Goal: Task Accomplishment & Management: Manage account settings

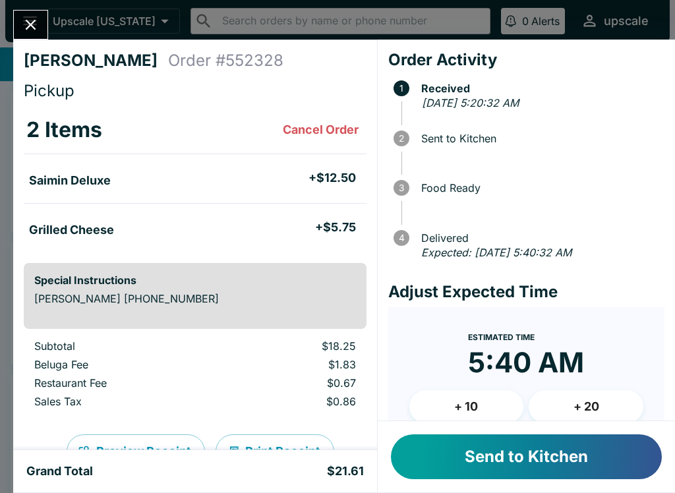
click at [306, 128] on button "Cancel Order" at bounding box center [321, 130] width 86 height 26
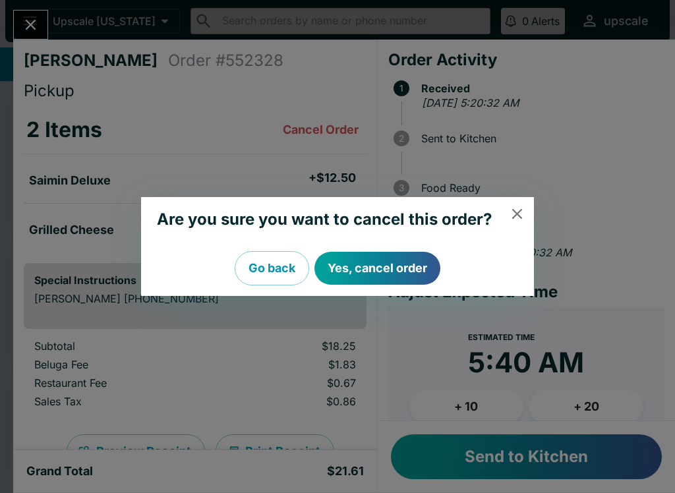
click at [380, 262] on button "Yes, cancel order" at bounding box center [378, 268] width 126 height 33
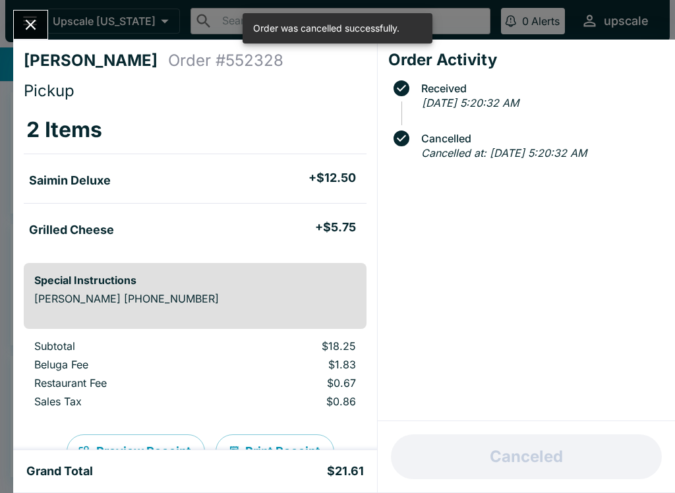
click at [16, 35] on div at bounding box center [30, 25] width 35 height 30
click at [28, 30] on icon "Close" at bounding box center [31, 25] width 18 height 18
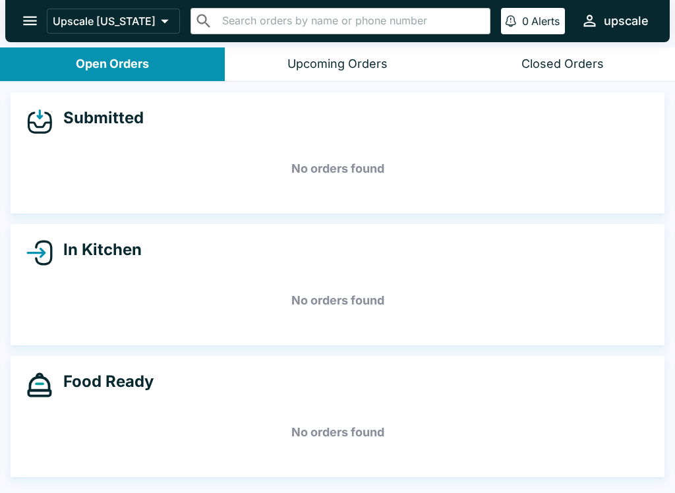
click at [545, 57] on div "Closed Orders" at bounding box center [563, 64] width 82 height 15
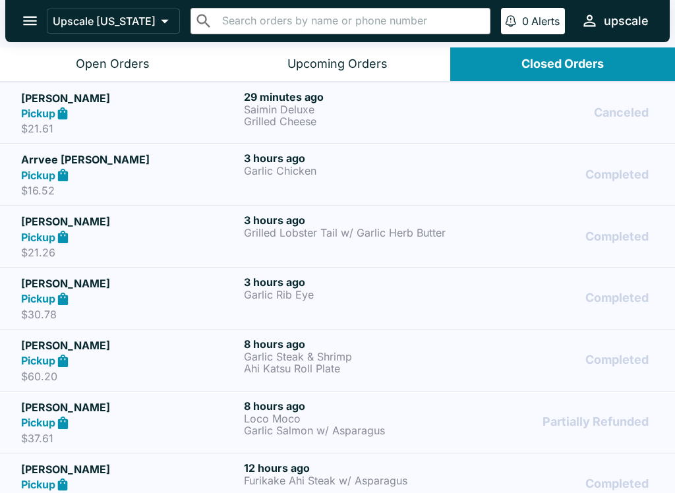
click at [166, 110] on div "Pickup" at bounding box center [130, 113] width 218 height 15
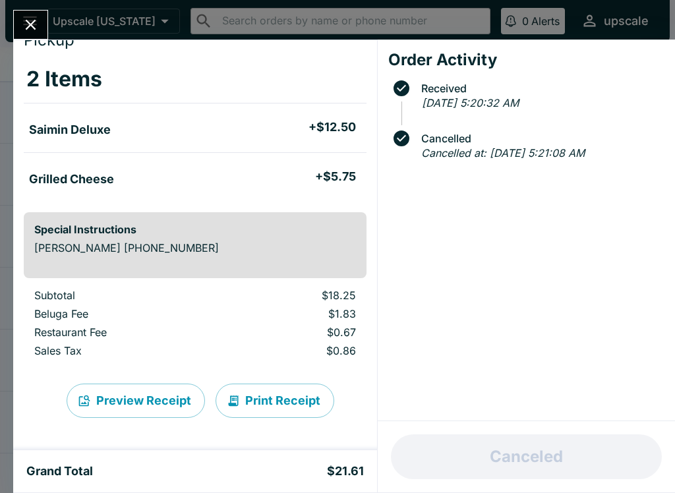
scroll to position [51, 0]
click at [26, 15] on button "Close" at bounding box center [31, 25] width 34 height 28
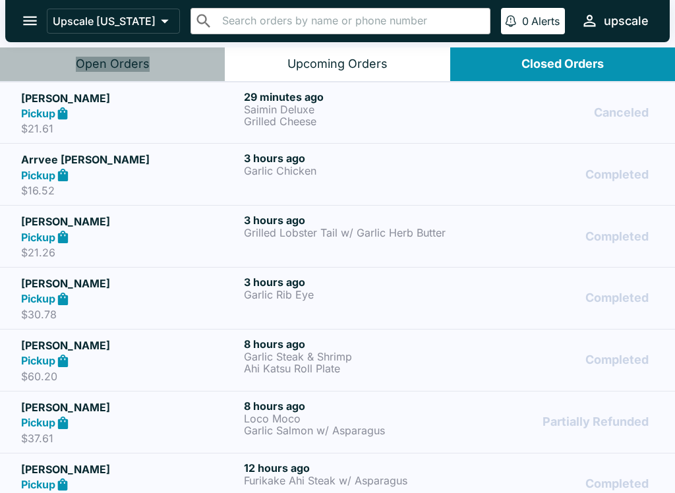
click at [114, 54] on button "Open Orders" at bounding box center [112, 64] width 225 height 34
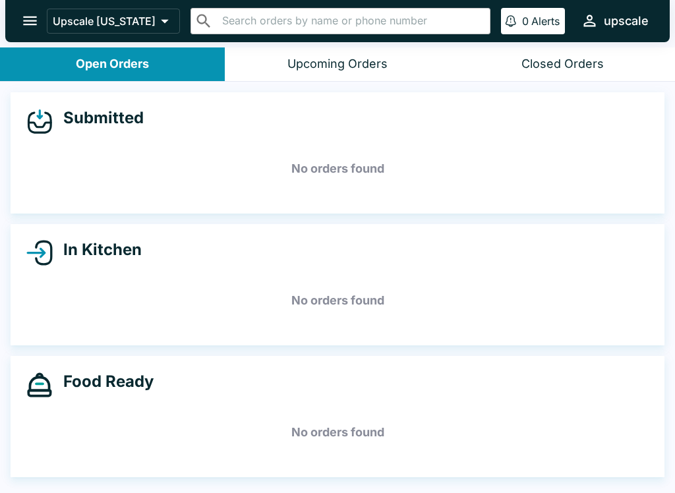
scroll to position [2, 0]
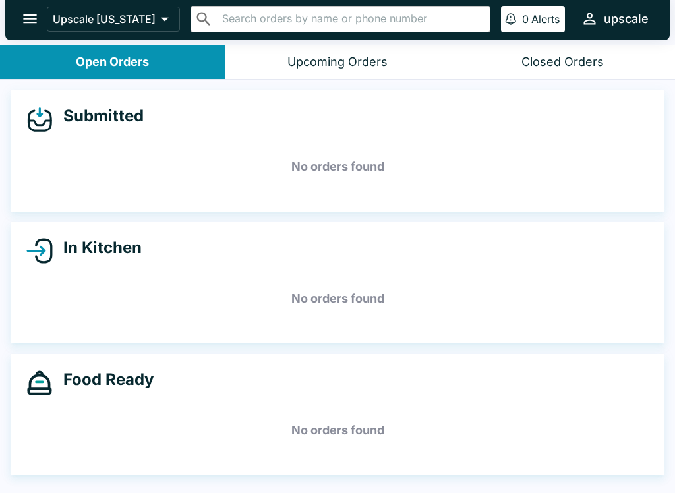
click at [297, 51] on button "Upcoming Orders" at bounding box center [337, 62] width 225 height 34
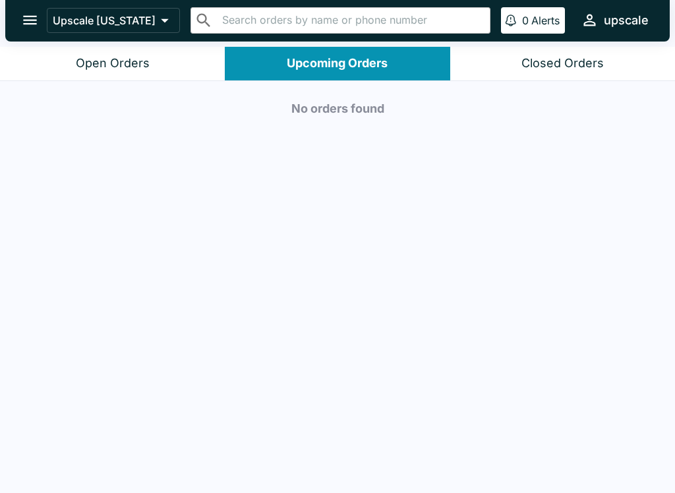
scroll to position [0, 0]
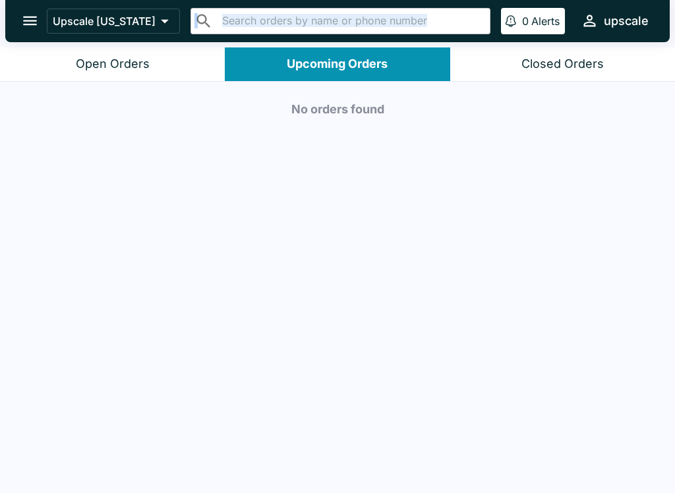
click at [38, 18] on icon "open drawer" at bounding box center [30, 21] width 18 height 18
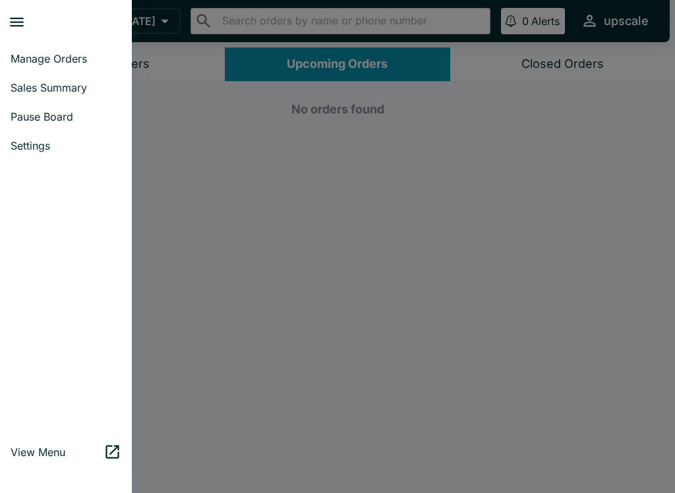
click at [12, 8] on button "close drawer" at bounding box center [17, 22] width 34 height 34
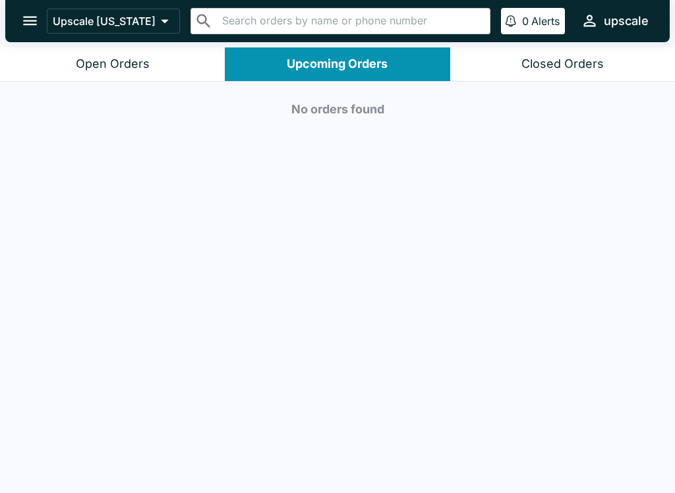
scroll to position [2, 0]
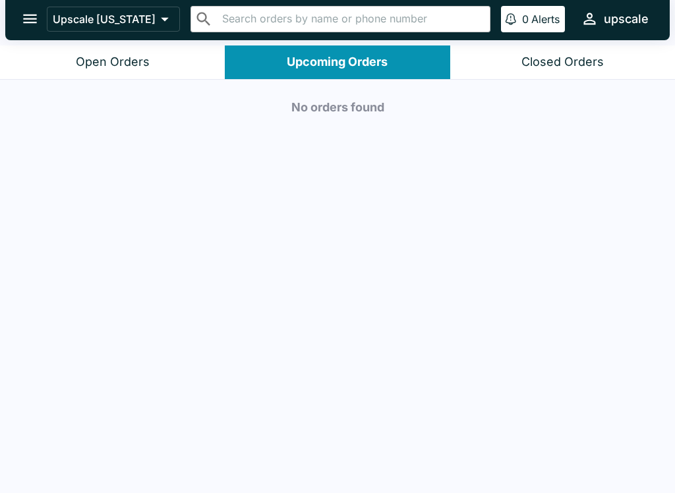
click at [107, 51] on button "Open Orders" at bounding box center [112, 62] width 225 height 34
